Goal: Register for event/course

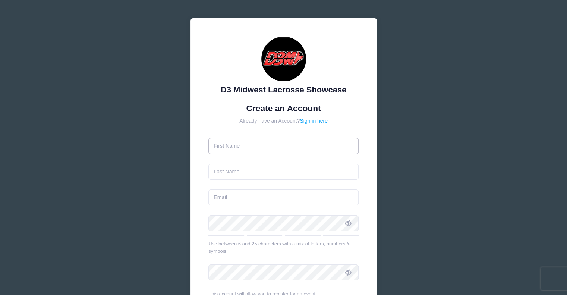
click at [306, 147] on input "text" at bounding box center [283, 146] width 150 height 16
type input "[PERSON_NAME]"
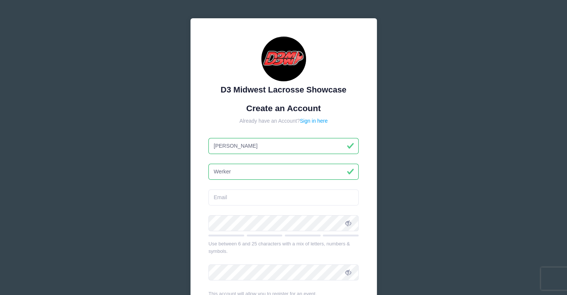
type input "Werker"
type input "[EMAIL_ADDRESS][DOMAIN_NAME]"
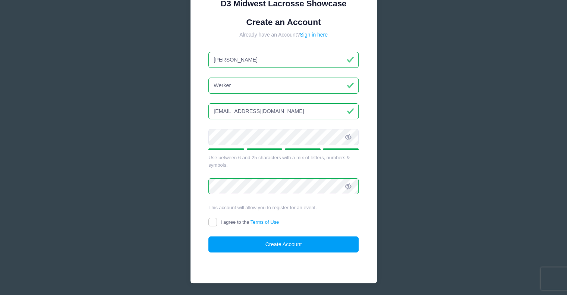
scroll to position [110, 0]
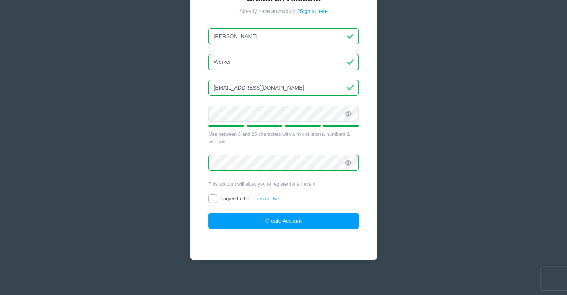
drag, startPoint x: 214, startPoint y: 198, endPoint x: 236, endPoint y: 210, distance: 25.1
click at [214, 198] on input "I agree to the Terms of Use" at bounding box center [212, 198] width 9 height 9
checkbox input "true"
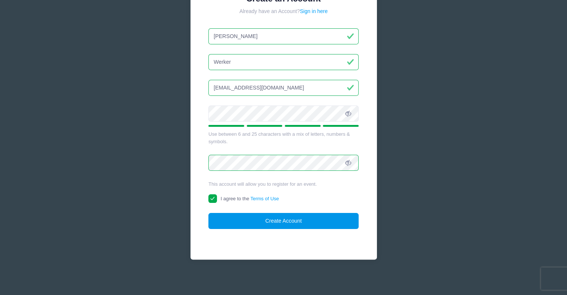
click at [252, 223] on button "Create Account" at bounding box center [283, 221] width 150 height 16
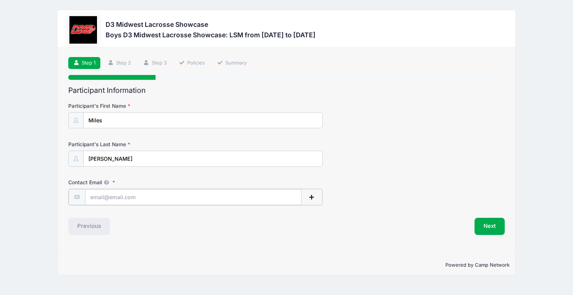
click at [149, 193] on input "Contact Email" at bounding box center [193, 197] width 216 height 16
type input "[EMAIL_ADDRESS][DOMAIN_NAME]"
click at [490, 227] on button "Next" at bounding box center [489, 225] width 30 height 17
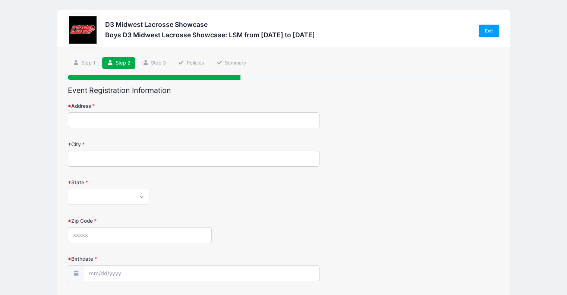
click at [163, 119] on input "Address" at bounding box center [194, 120] width 252 height 16
type input "56447 CR 23"
type input "[GEOGRAPHIC_DATA]"
select select "IN"
type input "46507"
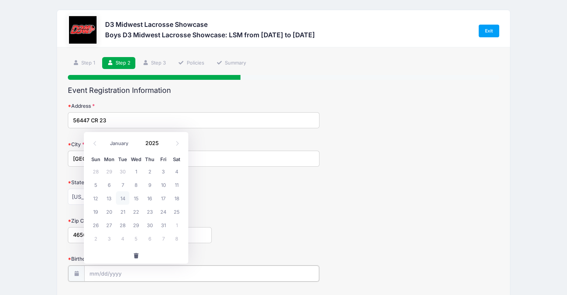
drag, startPoint x: 255, startPoint y: 274, endPoint x: 440, endPoint y: 275, distance: 184.5
click at [256, 274] on input "Birthdate" at bounding box center [201, 273] width 235 height 16
click at [94, 268] on input "Birthdate" at bounding box center [201, 273] width 235 height 16
click at [94, 273] on input "Birthdate" at bounding box center [201, 273] width 235 height 16
click at [115, 142] on select "January February March April May June July August September October November De…" at bounding box center [122, 143] width 33 height 10
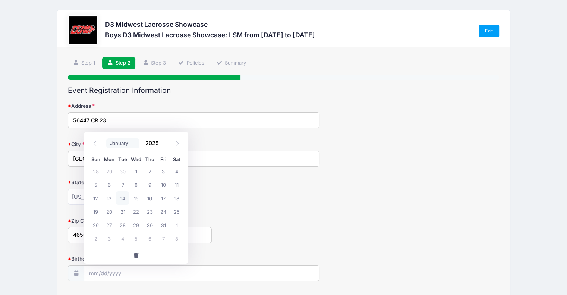
select select "11"
click at [106, 138] on select "January February March April May June July August September October November De…" at bounding box center [122, 143] width 33 height 10
click at [153, 142] on input "2025" at bounding box center [154, 142] width 24 height 11
click at [161, 148] on span at bounding box center [163, 146] width 5 height 6
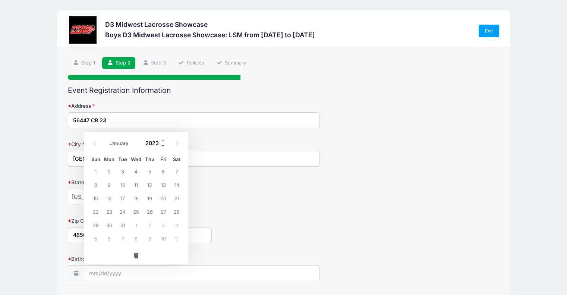
click at [161, 148] on span at bounding box center [163, 146] width 5 height 6
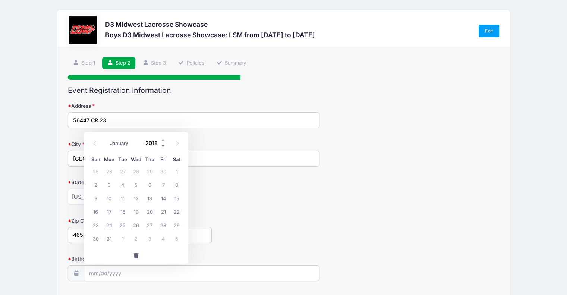
click at [161, 148] on span at bounding box center [163, 146] width 5 height 6
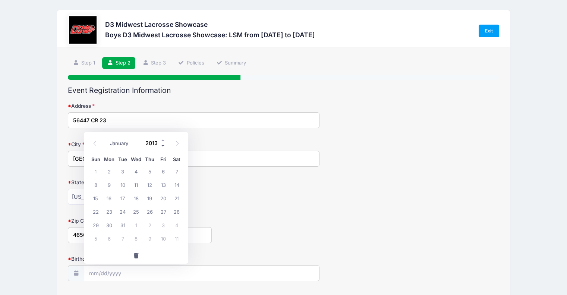
click at [161, 148] on span at bounding box center [163, 146] width 5 height 6
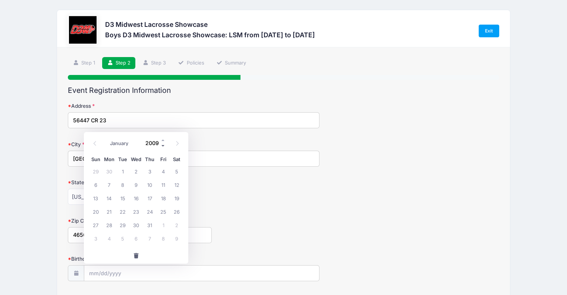
type input "2008"
click at [98, 199] on span "14" at bounding box center [95, 197] width 13 height 13
type input "[DATE]"
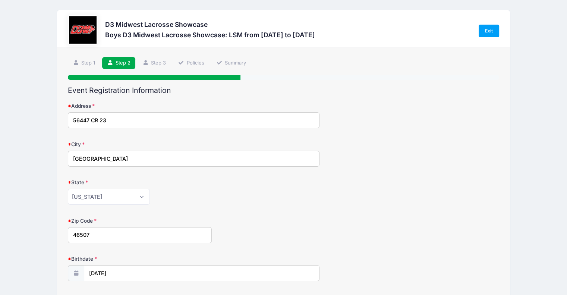
click at [343, 233] on div "Zip Code 46507" at bounding box center [283, 230] width 431 height 26
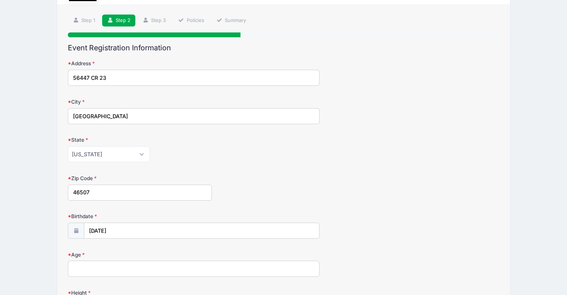
scroll to position [75, 0]
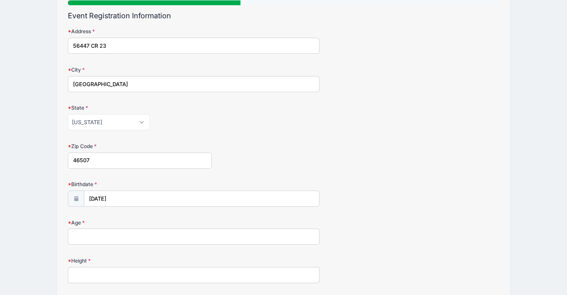
click at [208, 243] on input "Age" at bounding box center [194, 236] width 252 height 16
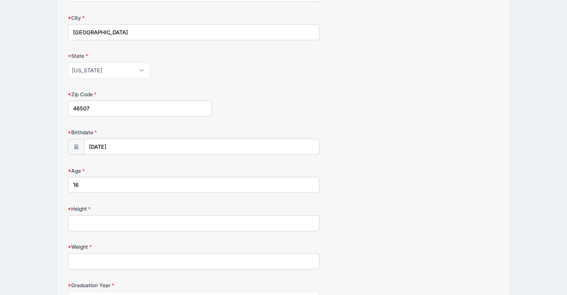
scroll to position [149, 0]
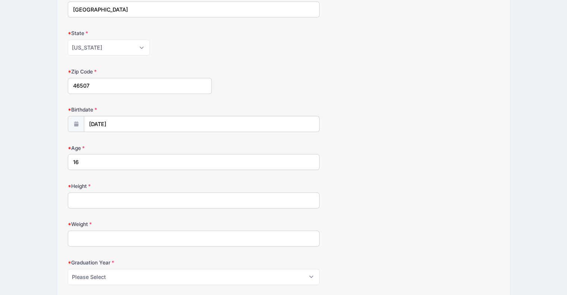
type input "16"
click at [251, 195] on input "Height" at bounding box center [194, 200] width 252 height 16
type input "6'1""
drag, startPoint x: 118, startPoint y: 235, endPoint x: 123, endPoint y: 235, distance: 4.5
click at [119, 235] on input "Weight" at bounding box center [194, 238] width 252 height 16
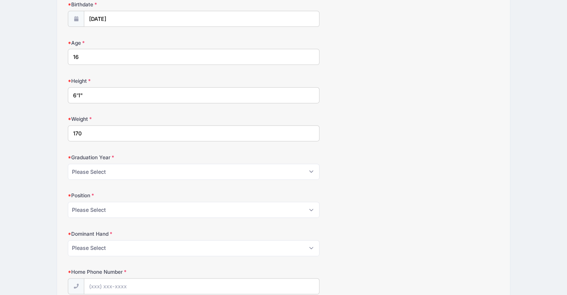
scroll to position [261, 0]
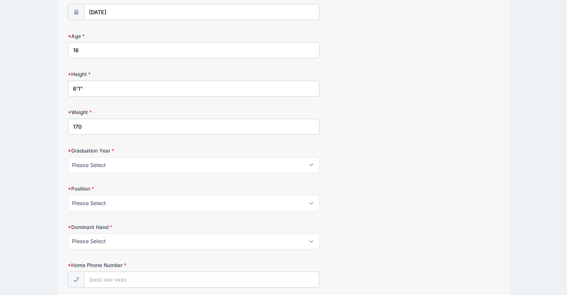
type input "170"
click at [170, 170] on select "Please Select 2024 2025 2026 2027 2028" at bounding box center [194, 165] width 252 height 16
select select "2027"
click at [68, 157] on select "Please Select 2024 2025 2026 2027 2028" at bounding box center [194, 165] width 252 height 16
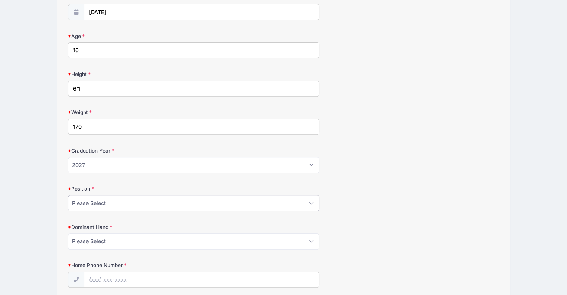
click at [168, 204] on select "Please Select Attack Midfield Defense Goalie LSM Face Off" at bounding box center [194, 203] width 252 height 16
select select "LSM"
click at [68, 195] on select "Please Select Attack Midfield Defense Goalie LSM Face Off" at bounding box center [194, 203] width 252 height 16
click at [134, 240] on select "Please Select Right Left" at bounding box center [194, 241] width 252 height 16
select select "Right"
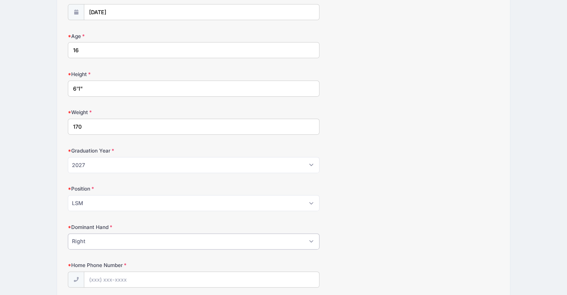
click at [68, 233] on select "Please Select Right Left" at bounding box center [194, 241] width 252 height 16
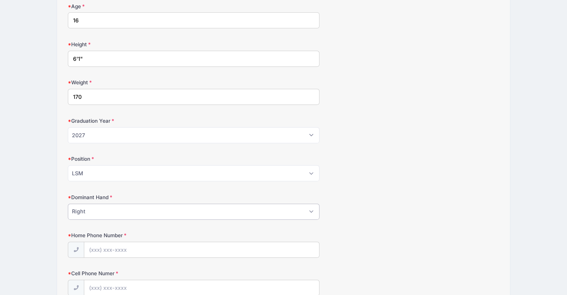
scroll to position [335, 0]
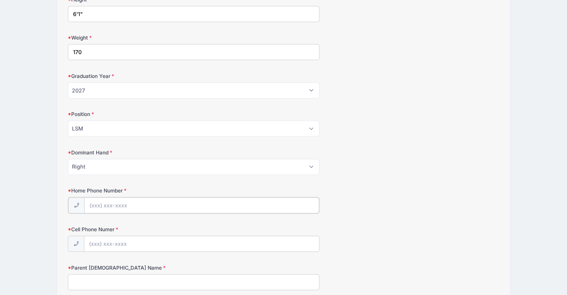
click at [130, 205] on input "Home Phone Number" at bounding box center [201, 205] width 235 height 16
type input "[PHONE_NUMBER]"
click at [133, 275] on input "Parent [DEMOGRAPHIC_DATA] Name" at bounding box center [194, 281] width 252 height 16
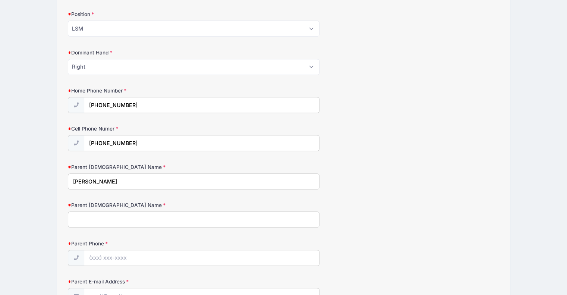
scroll to position [447, 0]
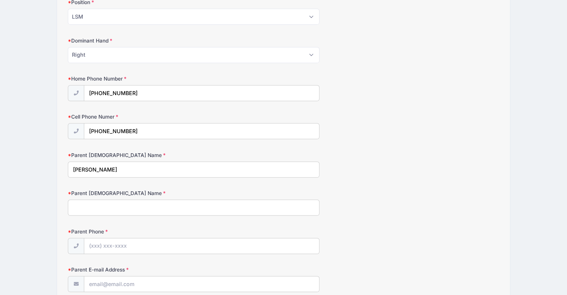
type input "[PERSON_NAME]"
click at [113, 202] on input "Parent [DEMOGRAPHIC_DATA] Name" at bounding box center [194, 207] width 252 height 16
type input "[PERSON_NAME]"
type input "[PHONE_NUMBER]"
type input "[EMAIL_ADDRESS][DOMAIN_NAME]"
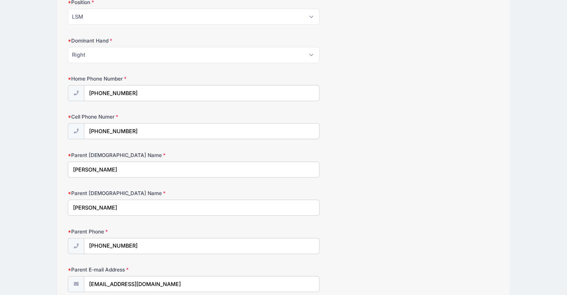
scroll to position [619, 0]
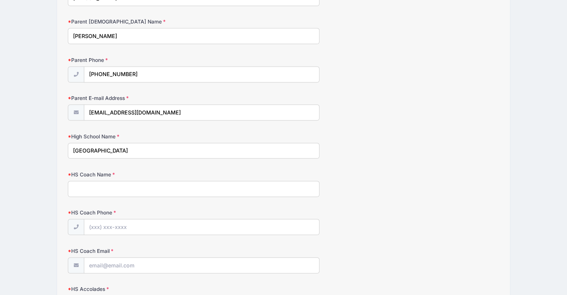
type input "[GEOGRAPHIC_DATA]"
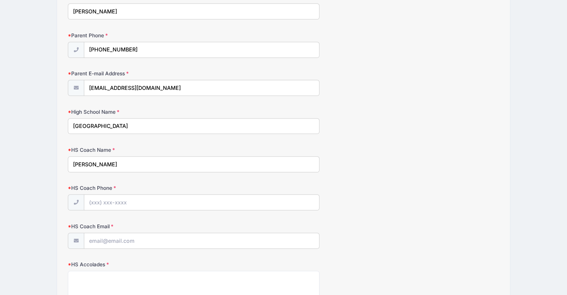
scroll to position [656, 0]
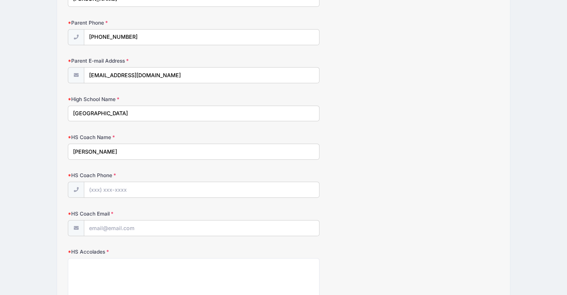
type input "[PERSON_NAME]"
click at [179, 227] on input "HS Coach Email" at bounding box center [201, 228] width 235 height 16
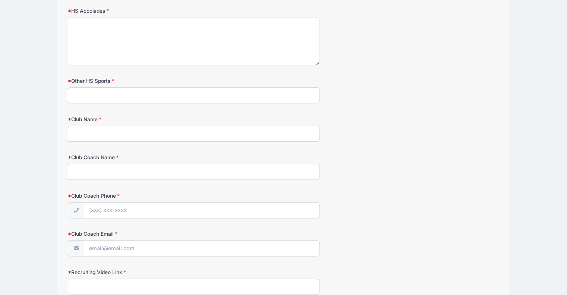
scroll to position [858, 0]
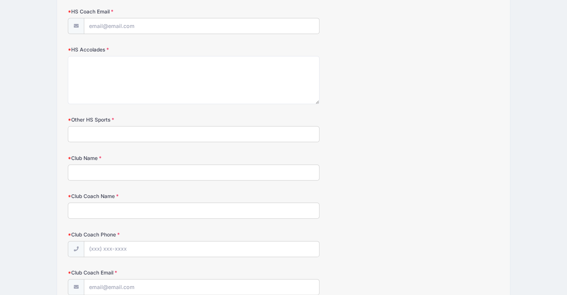
click at [149, 131] on input "Other HS Sports" at bounding box center [194, 134] width 252 height 16
type input "Tennis"
click at [146, 169] on input "Club Name" at bounding box center [194, 172] width 252 height 16
type input "Northridge Lacrosse"
click at [141, 208] on input "Club Coach Name" at bounding box center [194, 210] width 252 height 16
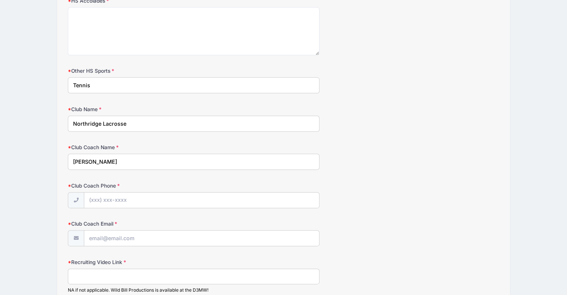
scroll to position [969, 0]
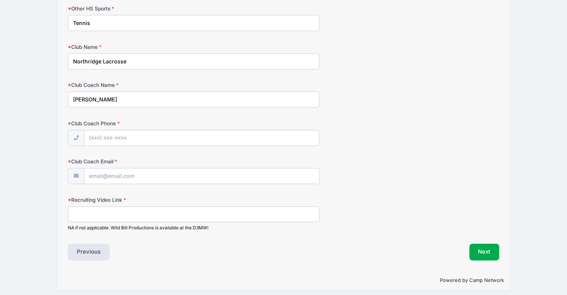
type input "[PERSON_NAME]"
click at [102, 214] on input "Recruiting Video Link" at bounding box center [194, 214] width 252 height 16
type input "na"
click at [104, 173] on input "Club Coach Email" at bounding box center [201, 176] width 235 height 16
type input "na"
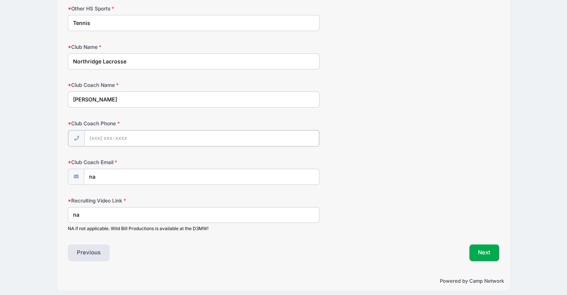
click at [119, 134] on input "Club Coach Phone" at bounding box center [201, 138] width 235 height 16
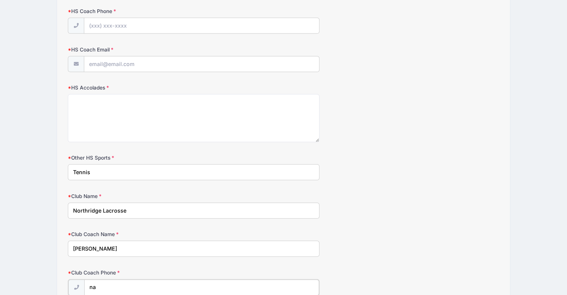
scroll to position [708, 0]
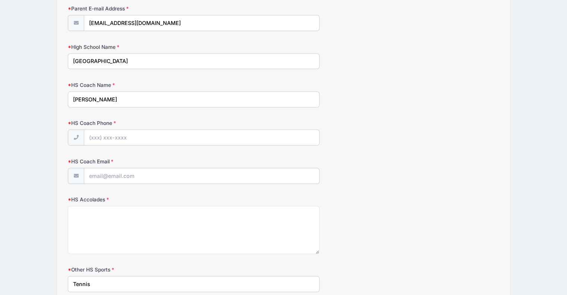
type input "na"
click at [110, 168] on input "HS Coach Email" at bounding box center [201, 176] width 235 height 16
type input "na"
click at [119, 134] on input "HS Coach Phone" at bounding box center [201, 138] width 235 height 16
type input "na"
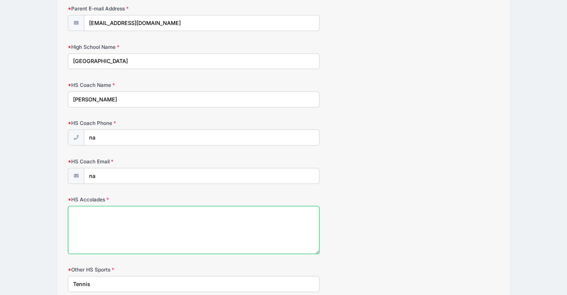
click at [108, 223] on textarea "HS Accolades" at bounding box center [194, 230] width 252 height 48
click at [119, 209] on textarea "ground ball leader, Northern Lakes Lacrosse Conference Second Team All Conferen…" at bounding box center [194, 230] width 252 height 48
click at [175, 209] on textarea "ground ball leader [PERSON_NAME] and Sophmore year, Northern Lakes Lacrosse Con…" at bounding box center [194, 230] width 252 height 48
click at [76, 209] on textarea "ground ball leader [PERSON_NAME] and Sophomore year, Northern Lakes Lacrosse Co…" at bounding box center [194, 230] width 252 height 48
type textarea "Ground ball leader [PERSON_NAME] and Sophomore year, Northern Lakes Lacrosse Co…"
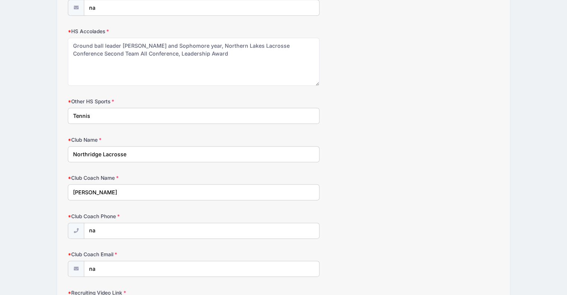
scroll to position [969, 0]
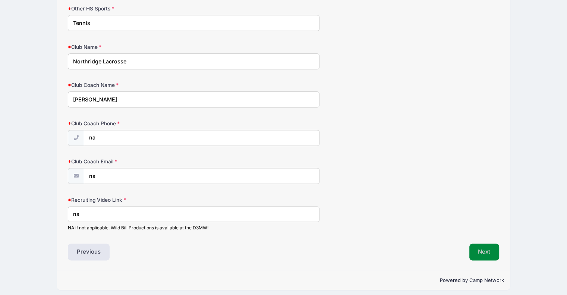
click at [485, 251] on button "Next" at bounding box center [484, 251] width 30 height 17
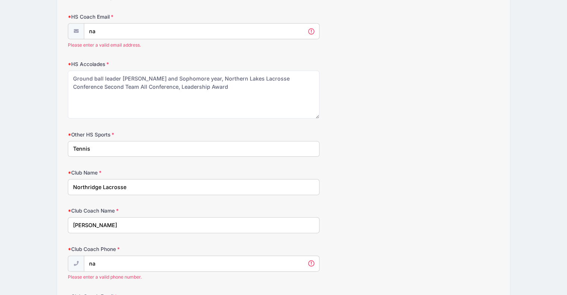
scroll to position [786, 0]
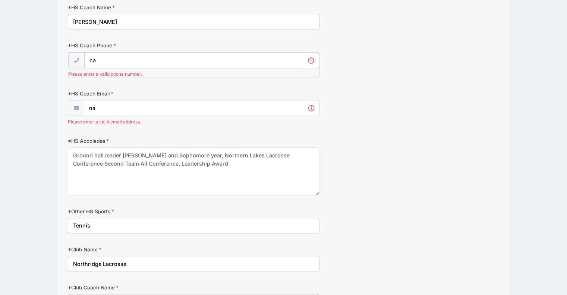
drag, startPoint x: 151, startPoint y: 56, endPoint x: -5, endPoint y: 42, distance: 156.4
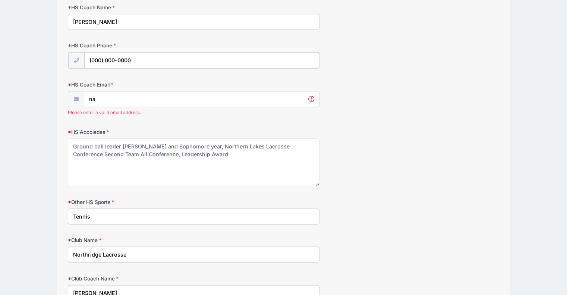
type input "(000) 000-0000"
drag, startPoint x: 59, startPoint y: 88, endPoint x: 28, endPoint y: 85, distance: 30.6
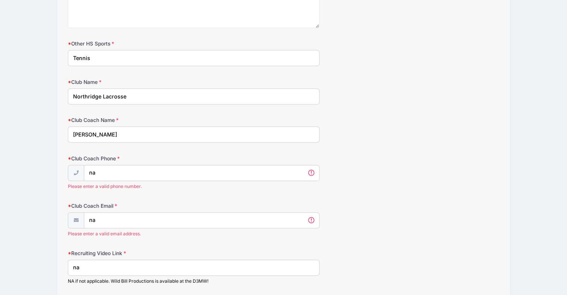
type input "unknown"
click at [107, 172] on input "na" at bounding box center [201, 173] width 235 height 16
type input "n"
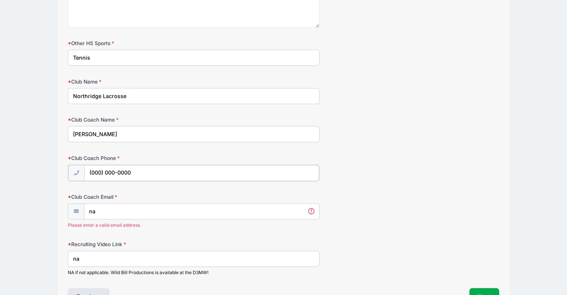
type input "(000) 000-0000"
drag, startPoint x: 170, startPoint y: 207, endPoint x: 22, endPoint y: 189, distance: 148.7
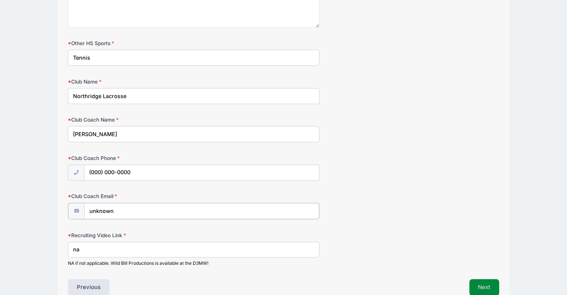
type input "unknown"
click at [492, 281] on button "Next" at bounding box center [484, 286] width 30 height 17
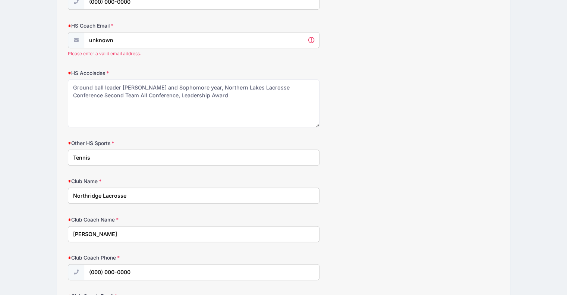
scroll to position [824, 0]
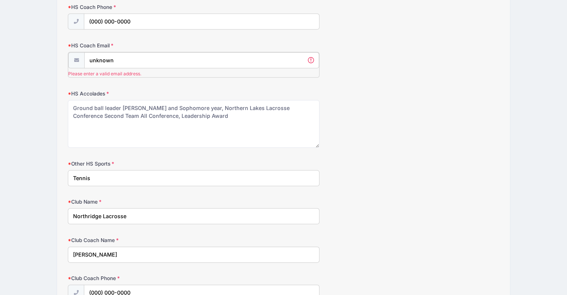
click at [281, 54] on input "unknown" at bounding box center [201, 60] width 235 height 16
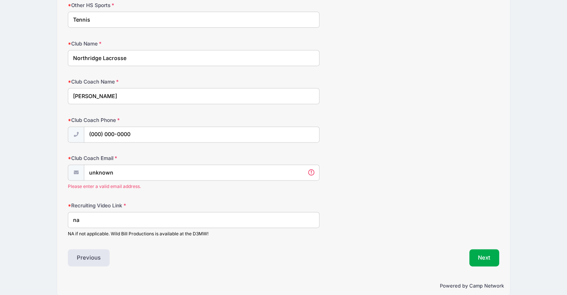
type input "[EMAIL_ADDRESS][DOMAIN_NAME]"
click at [397, 167] on div "Club Coach Email unknown Please enter a valid email address." at bounding box center [283, 171] width 431 height 35
drag, startPoint x: 183, startPoint y: 167, endPoint x: -115, endPoint y: 155, distance: 298.1
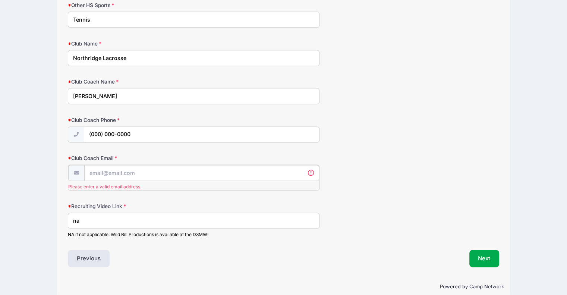
scroll to position [970, 0]
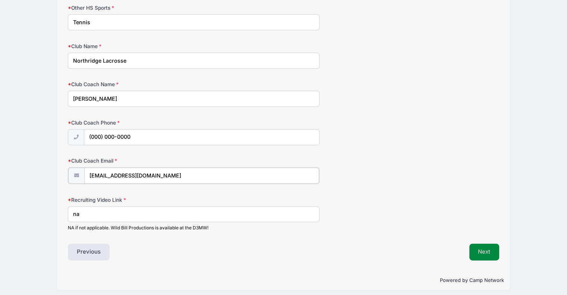
type input "[EMAIL_ADDRESS][DOMAIN_NAME]"
click at [485, 245] on button "Next" at bounding box center [484, 251] width 30 height 17
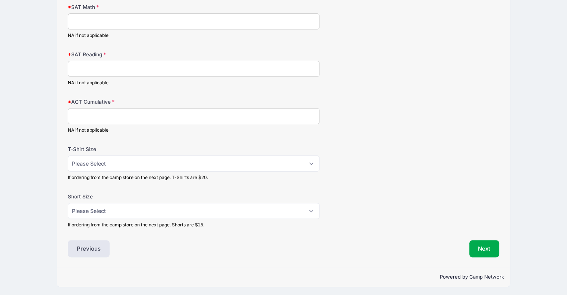
scroll to position [0, 0]
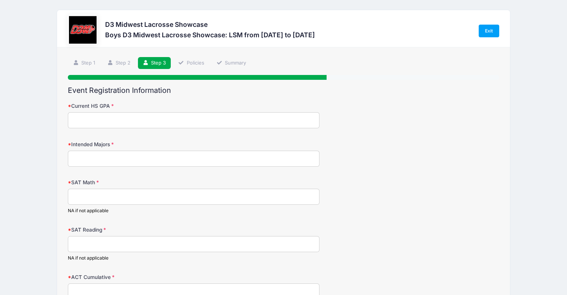
click at [88, 115] on input "Current HS GPA" at bounding box center [194, 120] width 252 height 16
type input "2.2"
click at [97, 156] on input "Intended Majors" at bounding box center [194, 159] width 252 height 16
type input "unknown"
click at [107, 198] on input "SAT Math" at bounding box center [194, 197] width 252 height 16
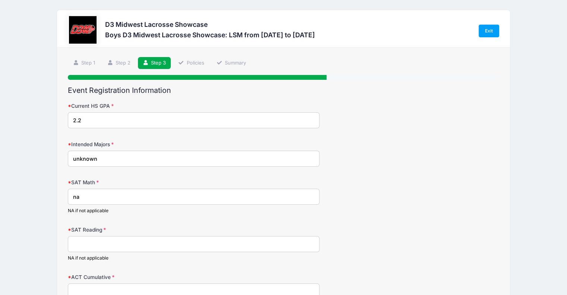
type input "na"
click at [109, 245] on input "SAT Reading" at bounding box center [194, 244] width 252 height 16
type input "b"
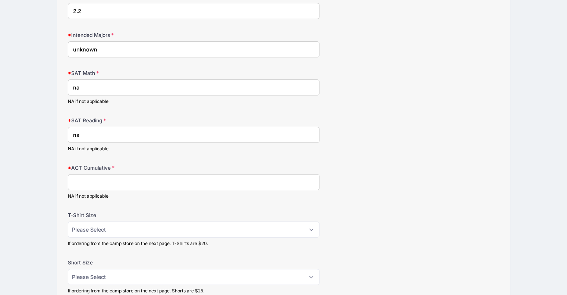
scroll to position [112, 0]
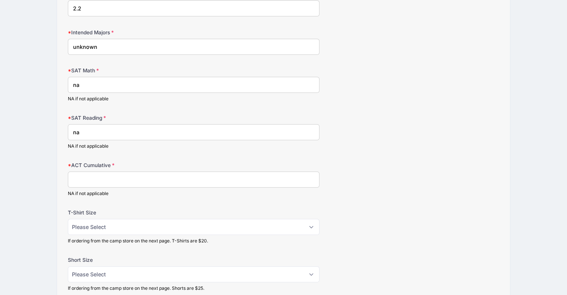
type input "na"
click at [100, 185] on input "ACT Cumulative" at bounding box center [194, 179] width 252 height 16
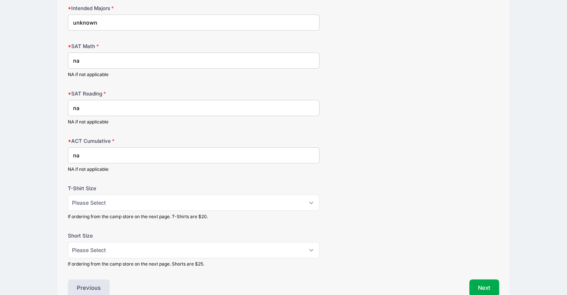
scroll to position [149, 0]
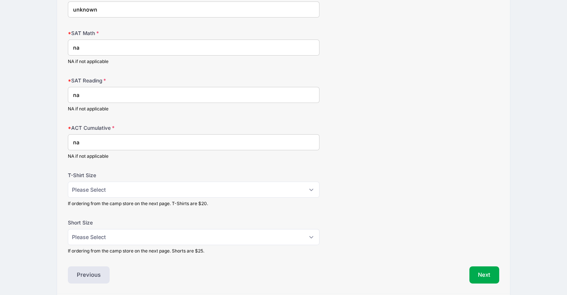
type input "na"
click at [104, 189] on select "Please Select Adult Small Adult Medium Adult Large Adult XL" at bounding box center [194, 190] width 252 height 16
select select "Adult Large"
click at [68, 182] on select "Please Select Adult Small Adult Medium Adult Large Adult XL" at bounding box center [194, 190] width 252 height 16
click at [109, 233] on select "Please Select Adult Small Adult Medium Adult Large Adult XL" at bounding box center [194, 237] width 252 height 16
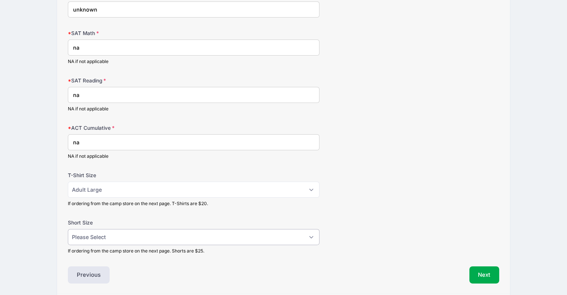
select select "Adult Medium"
click at [68, 229] on select "Please Select Adult Small Adult Medium Adult Large Adult XL" at bounding box center [194, 237] width 252 height 16
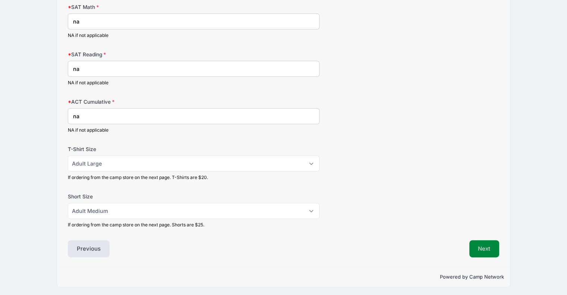
click at [495, 251] on button "Next" at bounding box center [484, 248] width 30 height 17
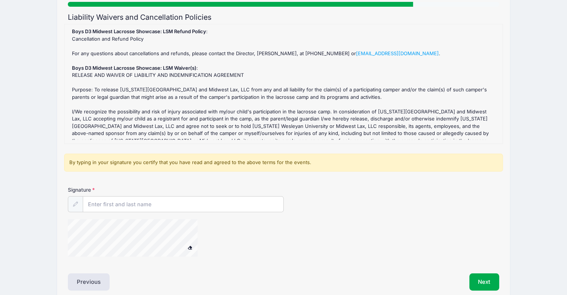
scroll to position [75, 0]
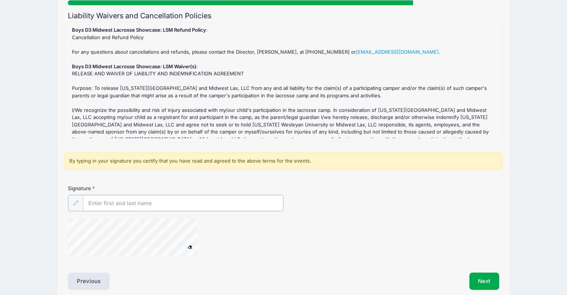
click at [167, 197] on input "Signature" at bounding box center [183, 203] width 200 height 16
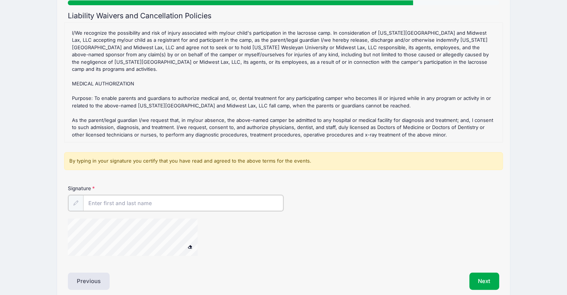
scroll to position [107, 0]
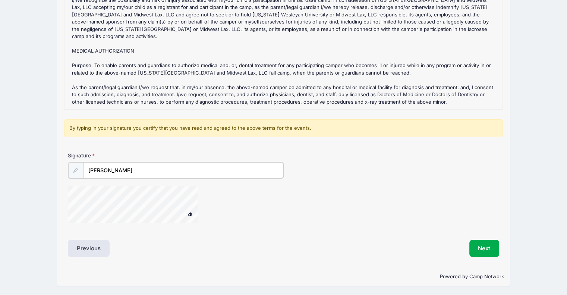
type input "[PERSON_NAME]"
click at [449, 293] on div "D3 Midwest Lacrosse Showcase Boys D3 Midwest Lacrosse Showcase: LSM from [DATE]…" at bounding box center [283, 94] width 545 height 403
click at [483, 248] on button "Next" at bounding box center [484, 248] width 30 height 17
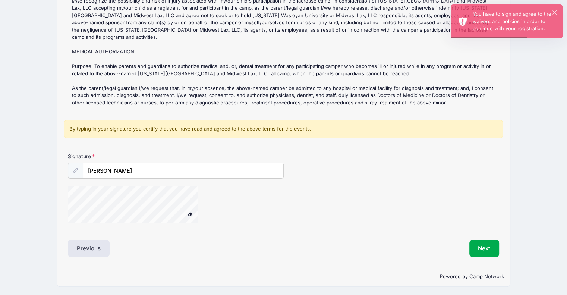
click at [238, 221] on div at bounding box center [211, 206] width 287 height 40
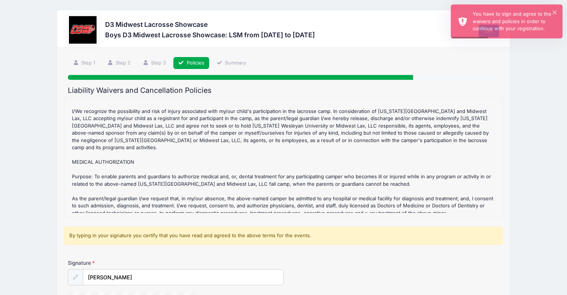
scroll to position [77, 0]
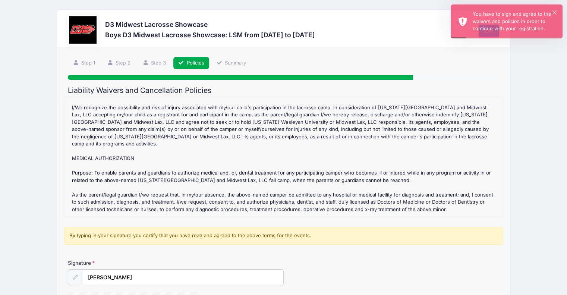
click at [189, 230] on div "By typing in your signature you certify that you have read and agreed to the ab…" at bounding box center [283, 236] width 439 height 18
click at [194, 240] on div "By typing in your signature you certify that you have read and agreed to the ab…" at bounding box center [283, 236] width 439 height 18
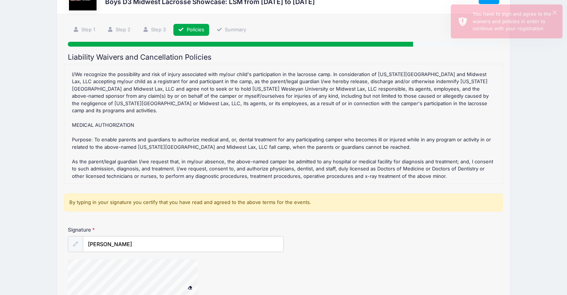
scroll to position [107, 0]
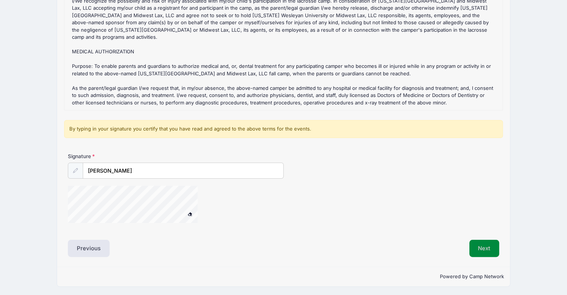
click at [483, 246] on button "Next" at bounding box center [484, 248] width 30 height 17
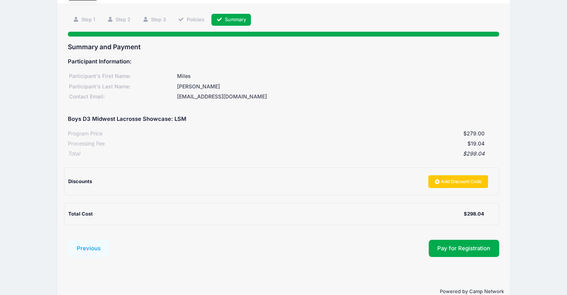
scroll to position [59, 0]
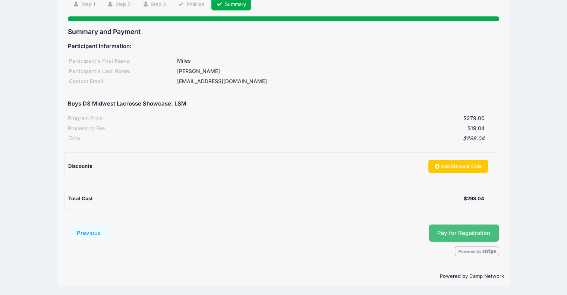
click at [488, 230] on button "Pay for Registration" at bounding box center [464, 232] width 71 height 17
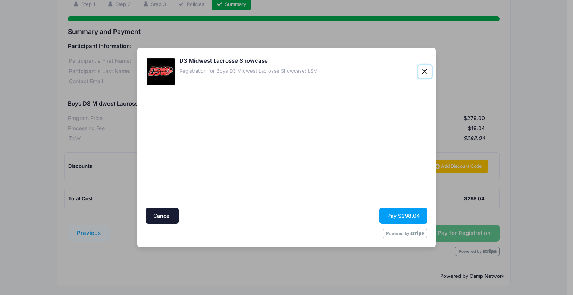
click at [426, 70] on button "Close" at bounding box center [424, 71] width 13 height 13
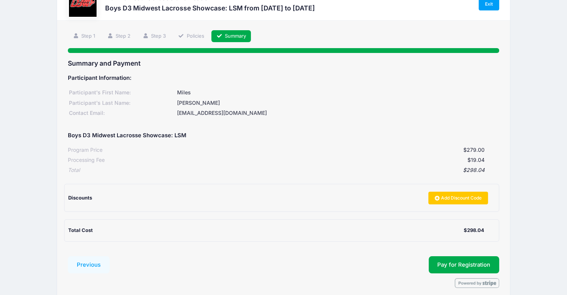
scroll to position [0, 0]
